Goal: Book appointment/travel/reservation

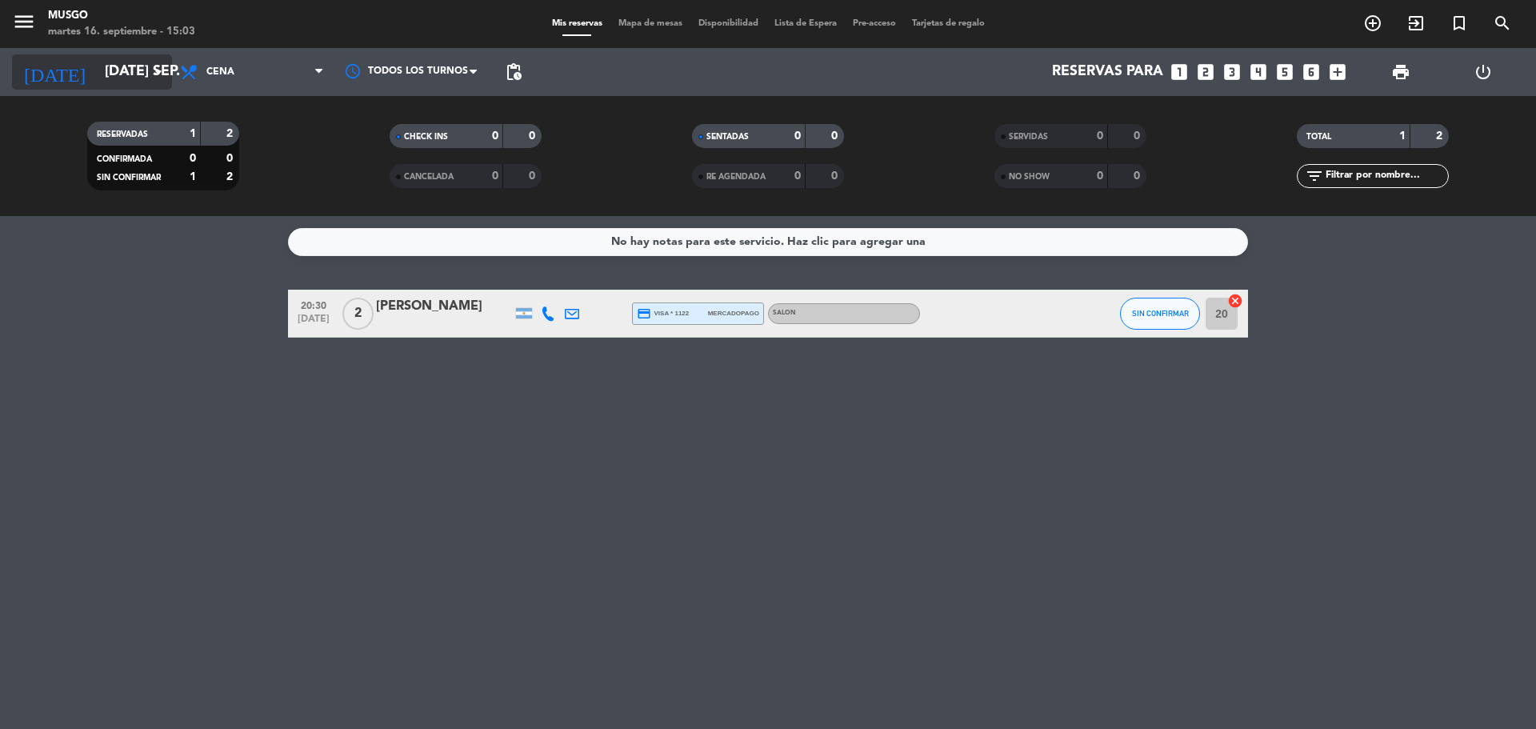
click at [127, 70] on input "[DATE] sep." at bounding box center [190, 72] width 186 height 32
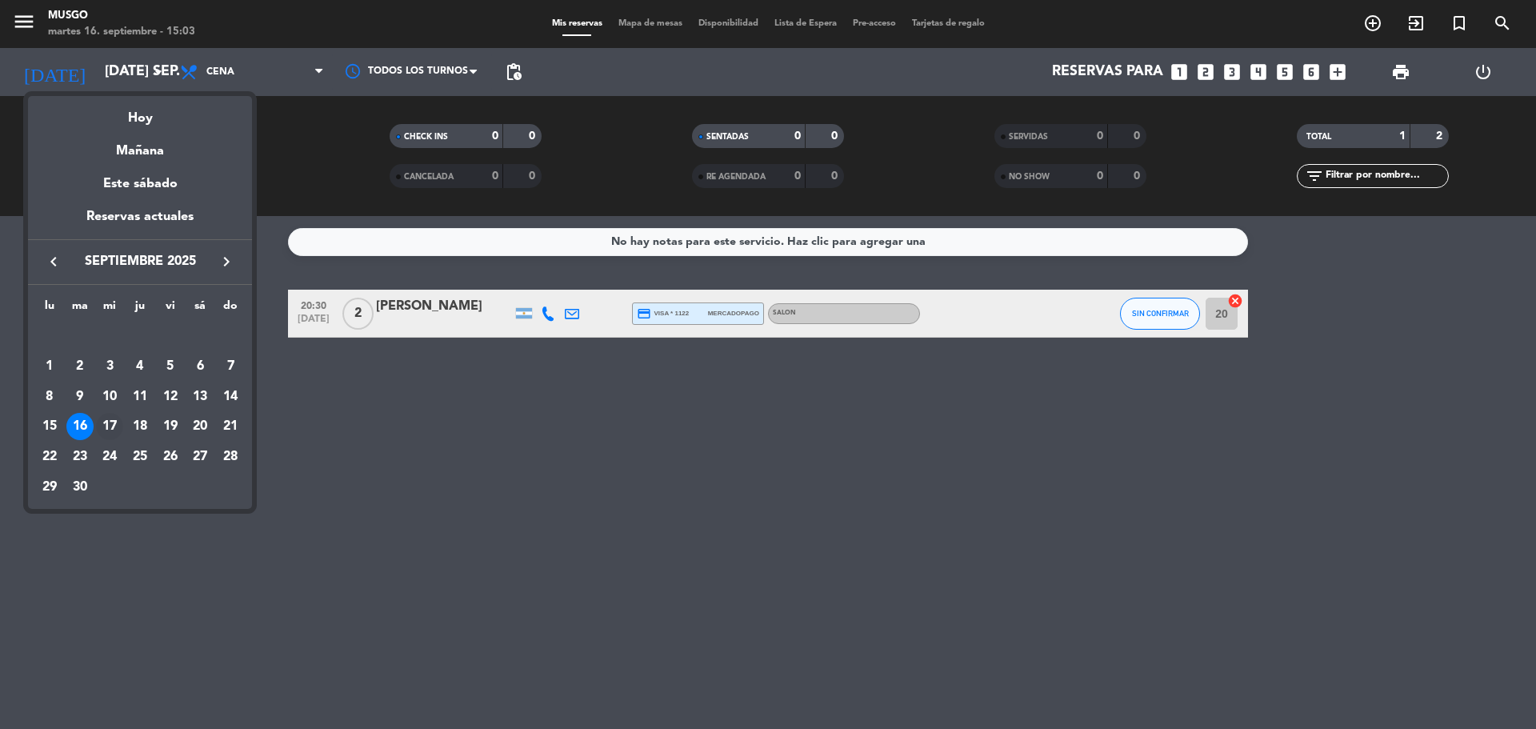
click at [101, 422] on div "17" at bounding box center [109, 426] width 27 height 27
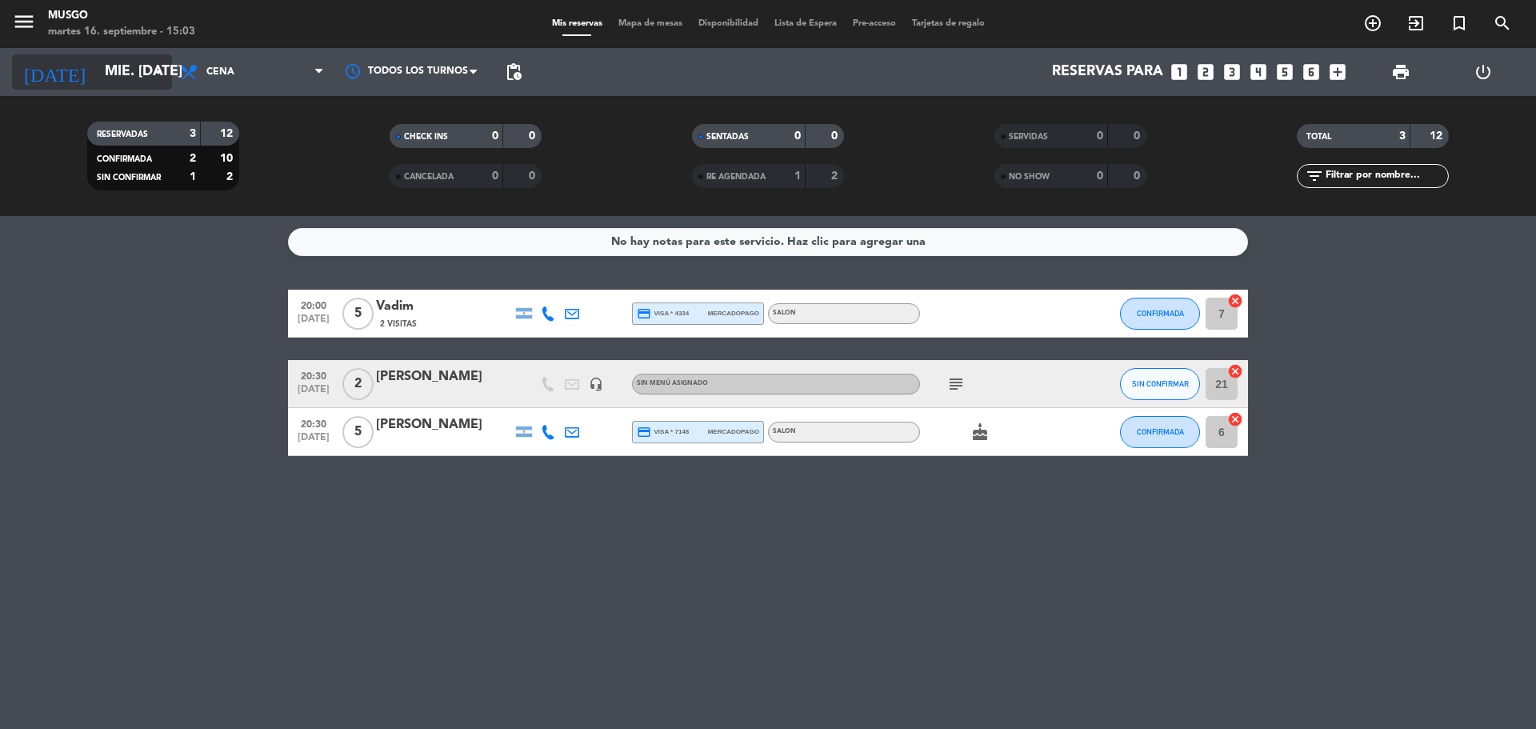
click at [97, 59] on input "mié. [DATE]" at bounding box center [190, 72] width 186 height 32
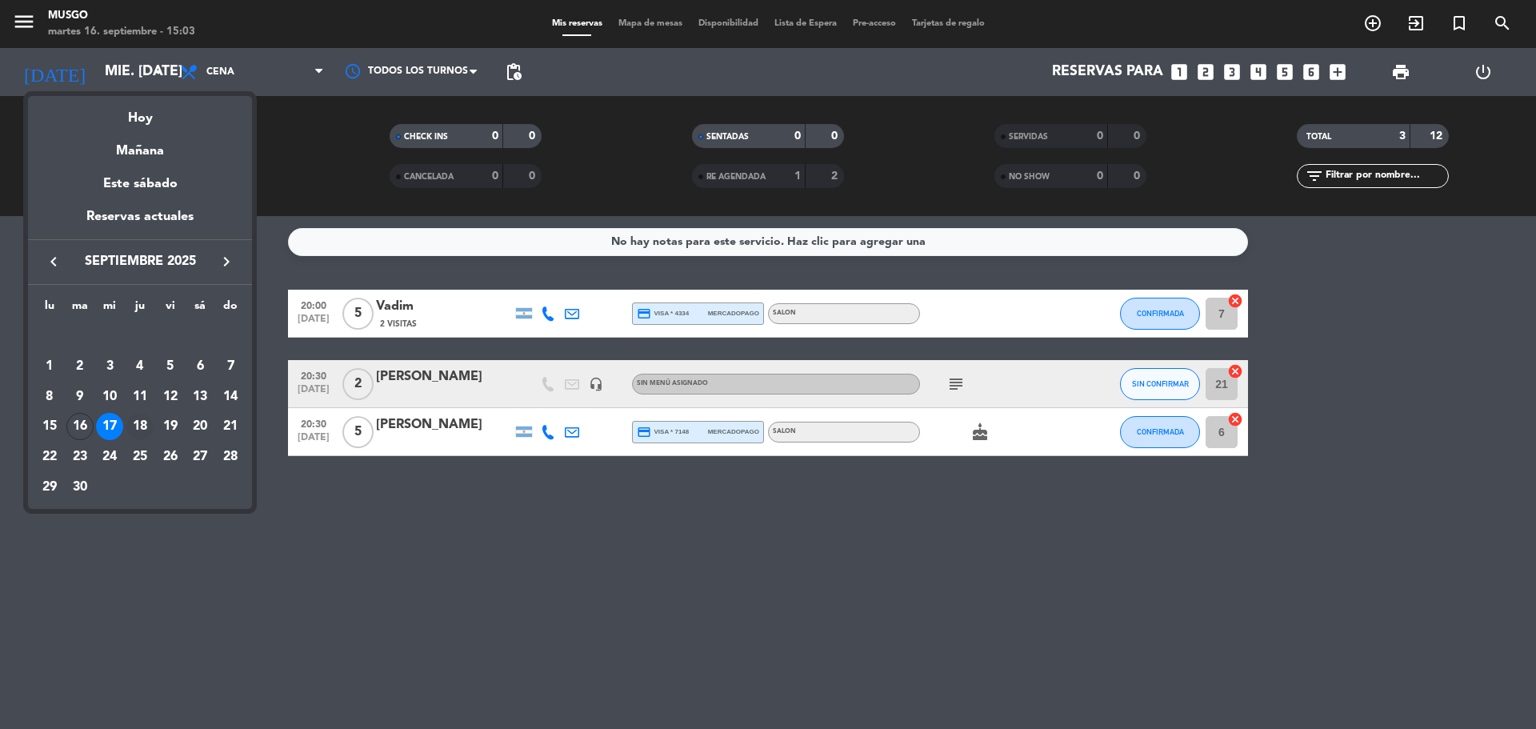
click at [136, 418] on div "18" at bounding box center [139, 426] width 27 height 27
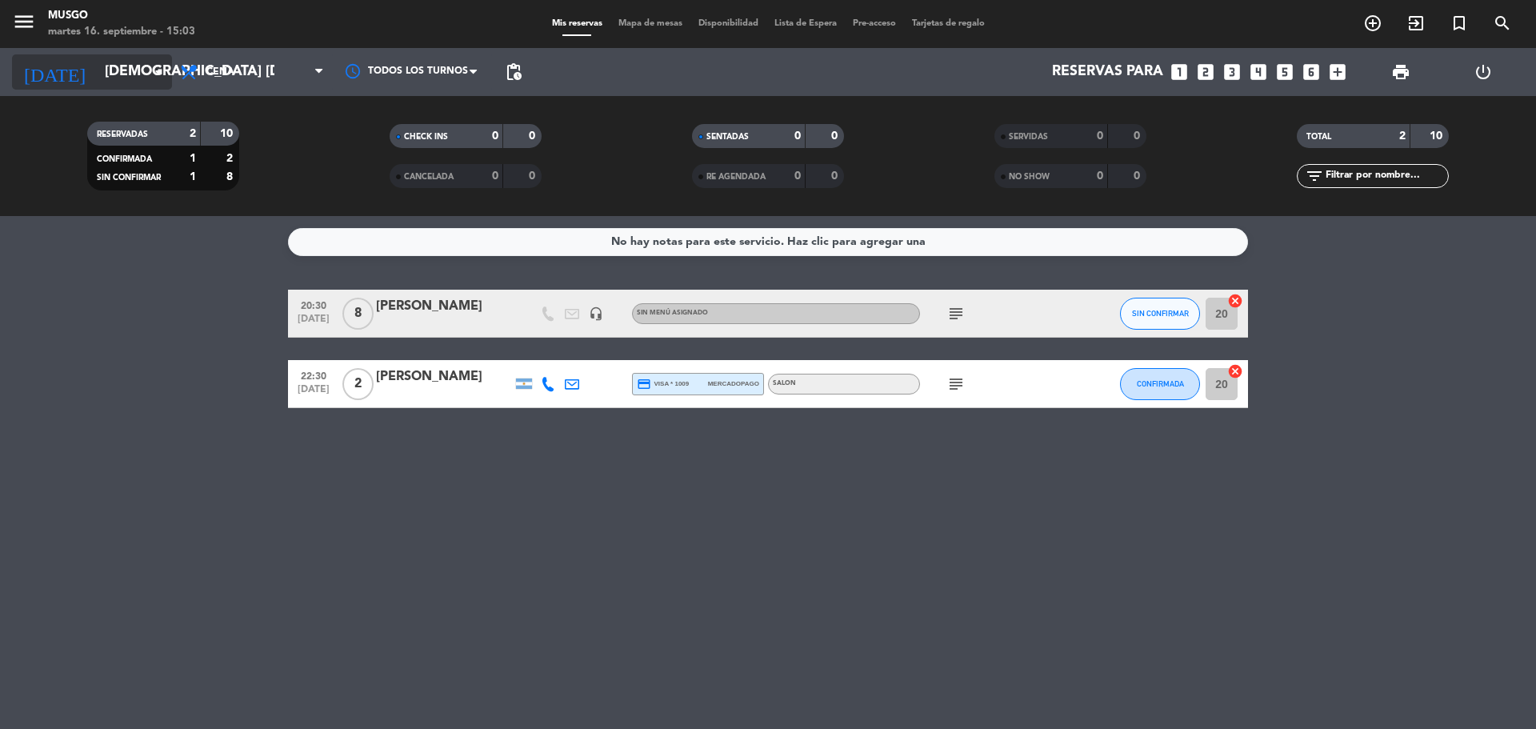
click at [97, 73] on input "[DEMOGRAPHIC_DATA] [DATE]" at bounding box center [190, 72] width 186 height 32
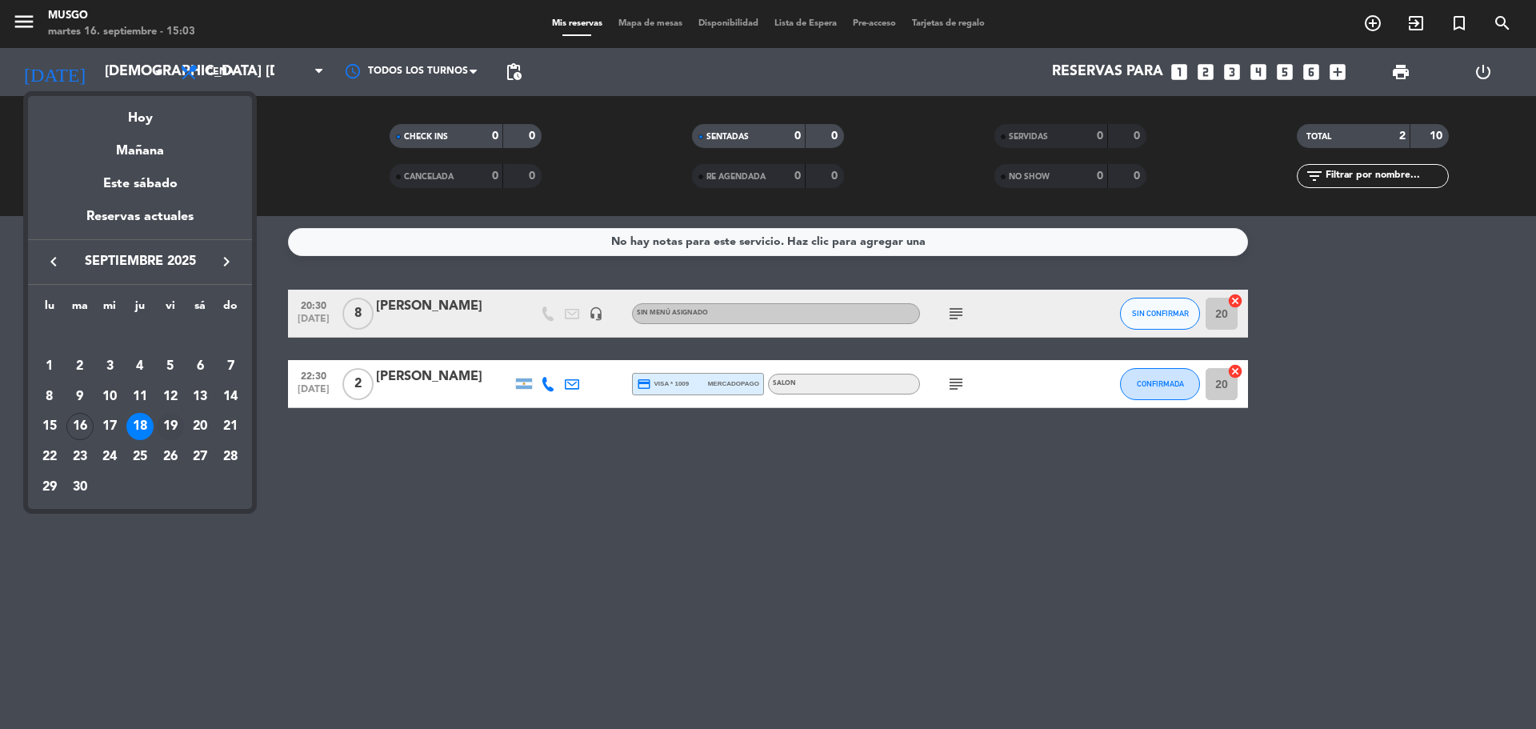
click at [163, 416] on div "19" at bounding box center [170, 426] width 27 height 27
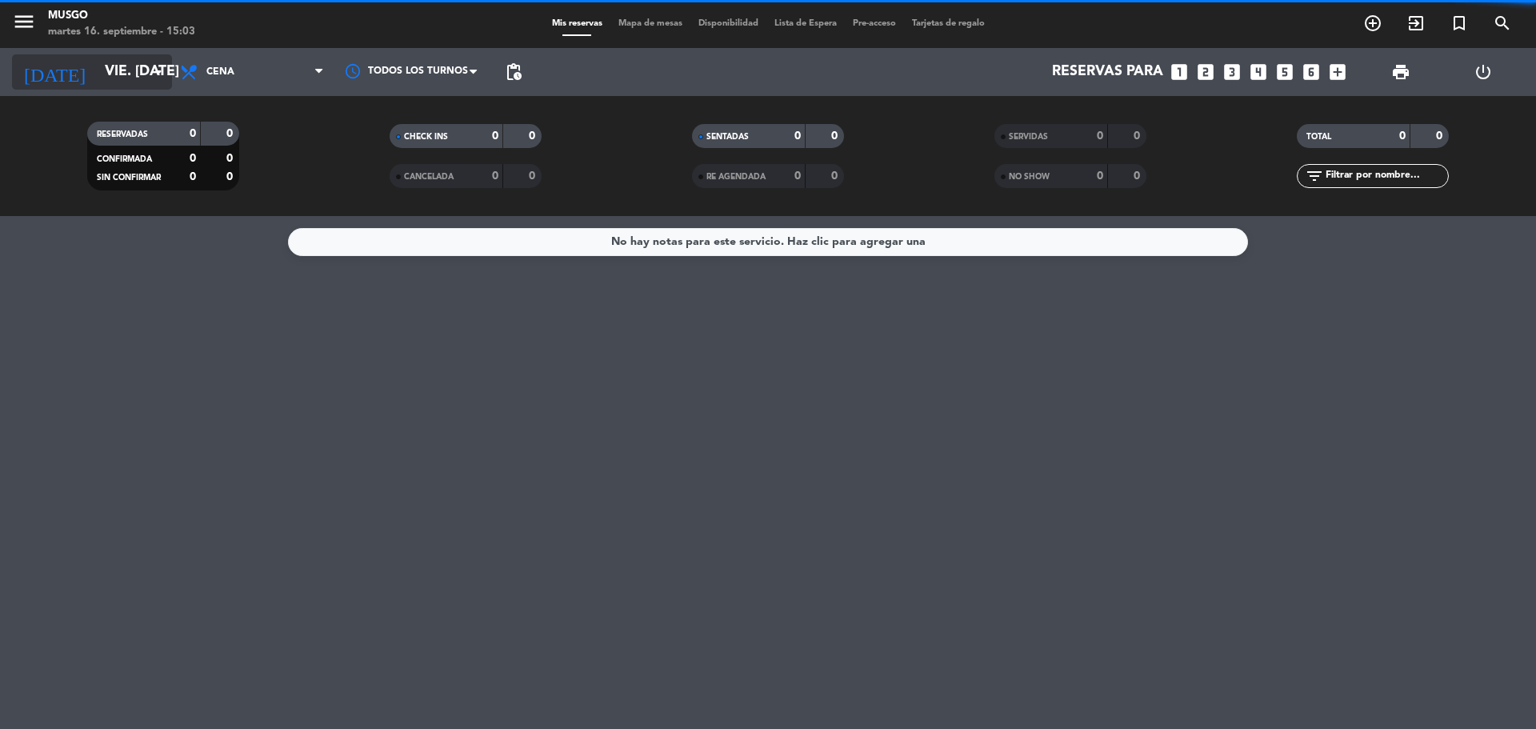
click at [98, 72] on input "vie. [DATE]" at bounding box center [190, 72] width 186 height 32
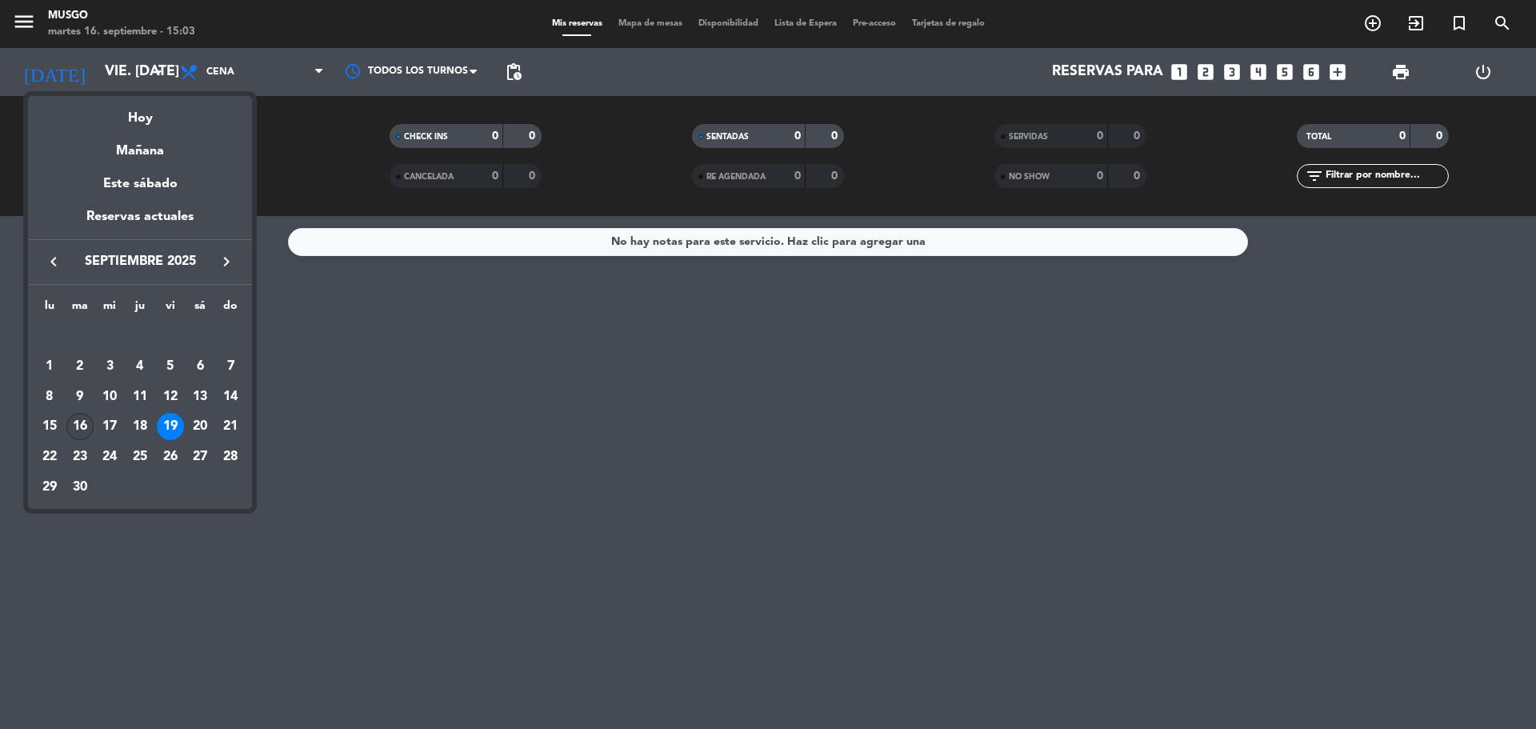
click at [89, 426] on div "16" at bounding box center [79, 426] width 27 height 27
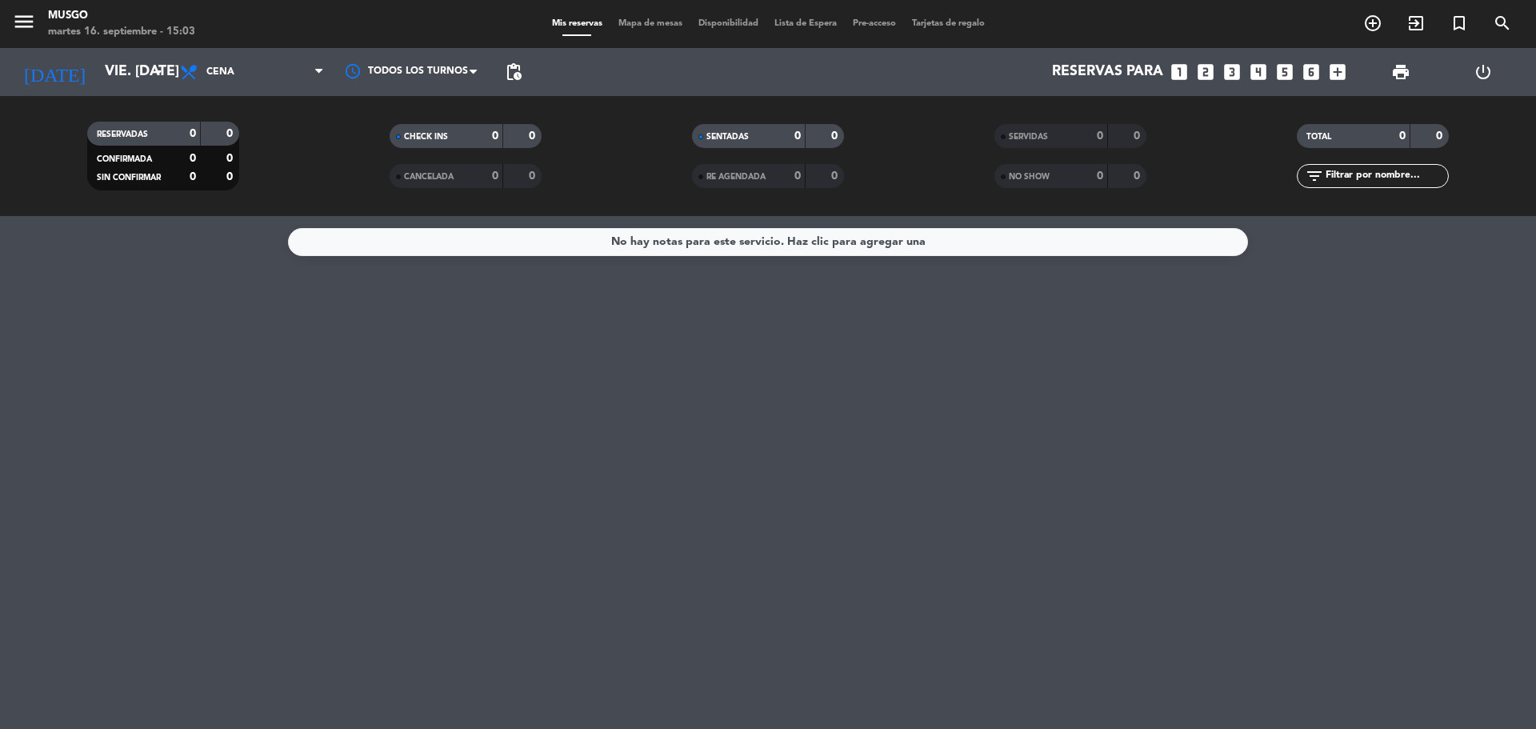
type input "[DATE] sep."
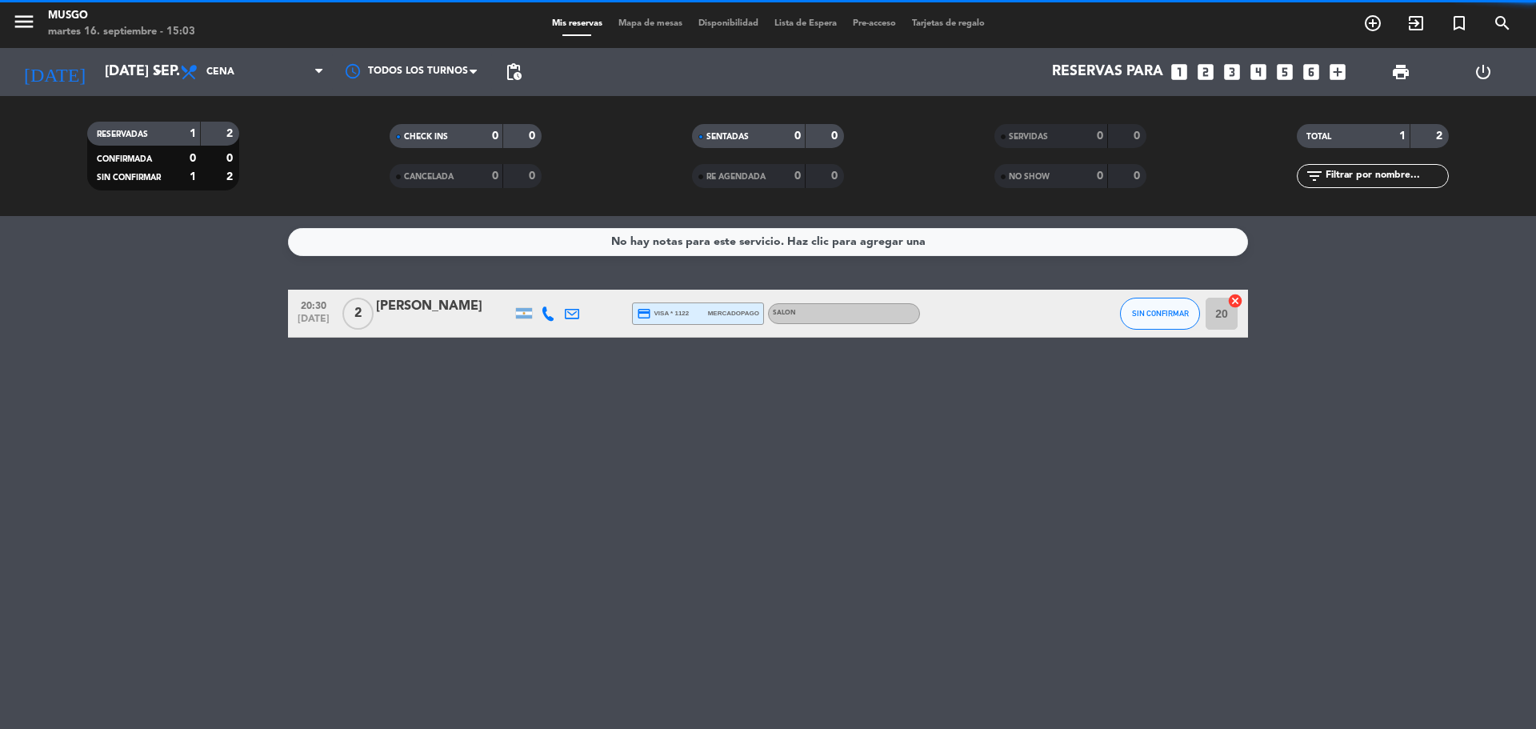
click at [109, 326] on bookings-row "20:30 [DATE] 2 Francisco credit_card visa * 1122 mercadopago SALON SIN CONFIRMA…" at bounding box center [768, 314] width 1536 height 48
